Goal: Leave review/rating

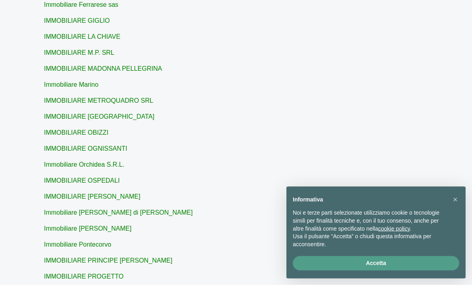
scroll to position [472, 0]
click at [95, 194] on link "IMMOBILIARE PAOLA V." at bounding box center [92, 196] width 96 height 7
type input "IMMOBILIARE PAOLA V."
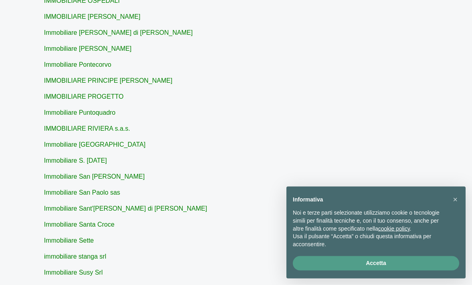
scroll to position [654, 0]
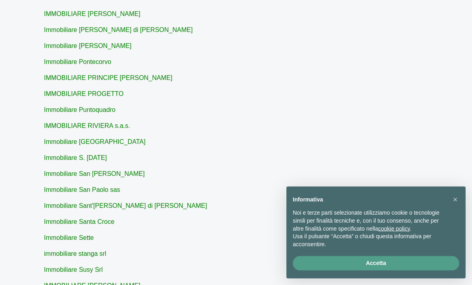
click at [83, 251] on link "immobiliare stanga srl" at bounding box center [75, 254] width 62 height 7
type input "immobiliare stanga srl"
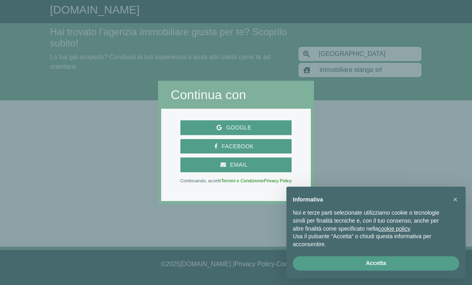
click at [261, 133] on span "Google" at bounding box center [235, 128] width 105 height 10
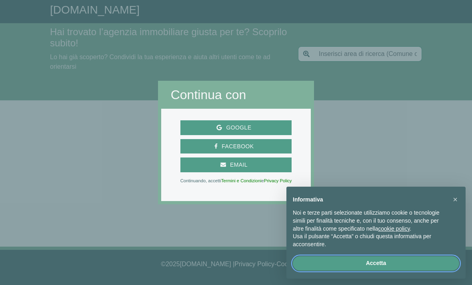
click at [379, 263] on button "Accetta" at bounding box center [376, 263] width 166 height 14
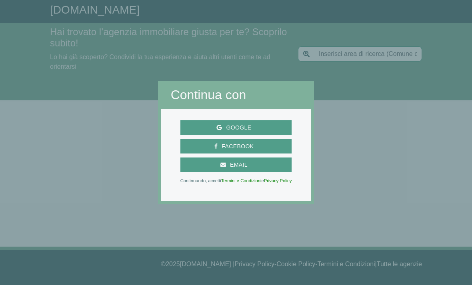
click at [246, 133] on span "Google" at bounding box center [238, 128] width 33 height 10
